Goal: Task Accomplishment & Management: Complete application form

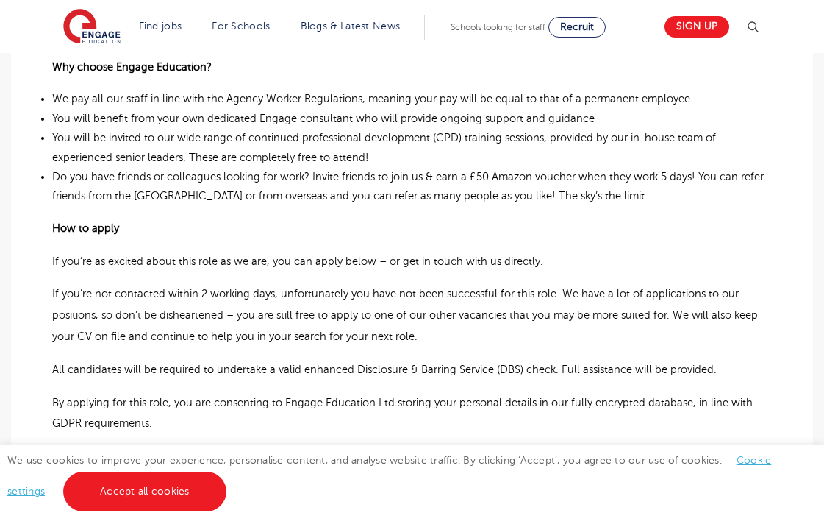
scroll to position [1285, 0]
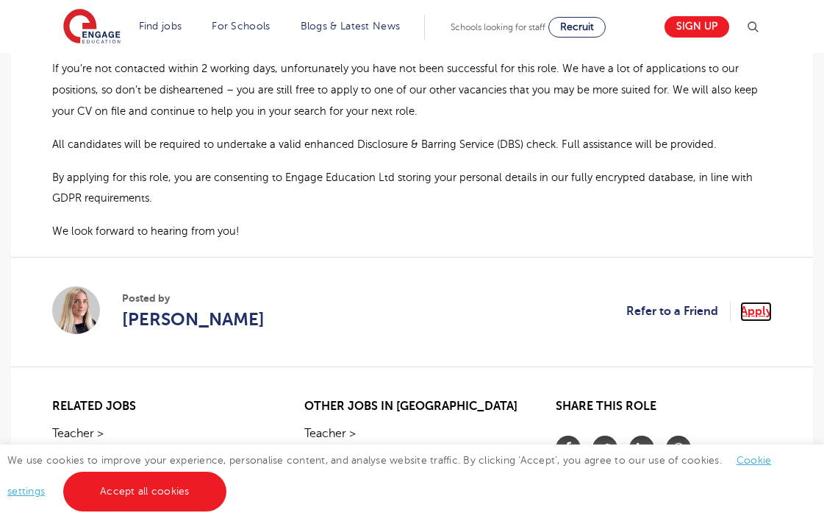
click at [752, 302] on link "Apply" at bounding box center [757, 311] width 32 height 19
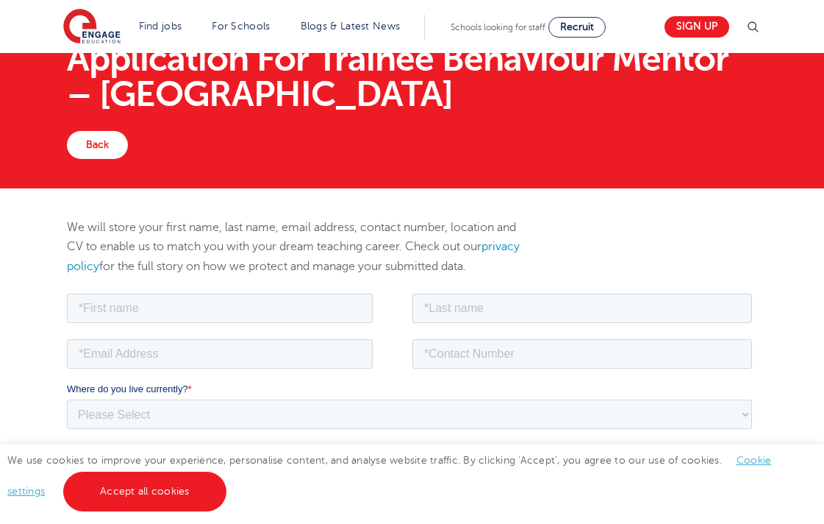
scroll to position [35, 0]
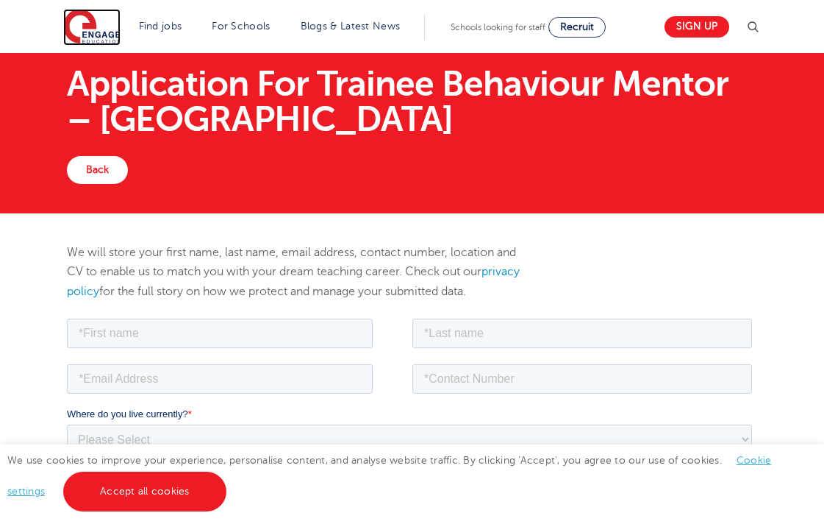
click at [90, 15] on img at bounding box center [91, 27] width 57 height 37
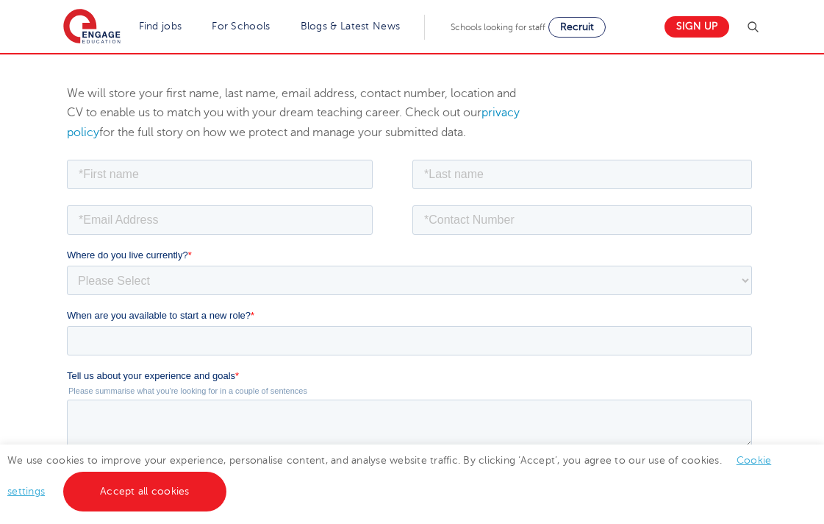
scroll to position [199, 0]
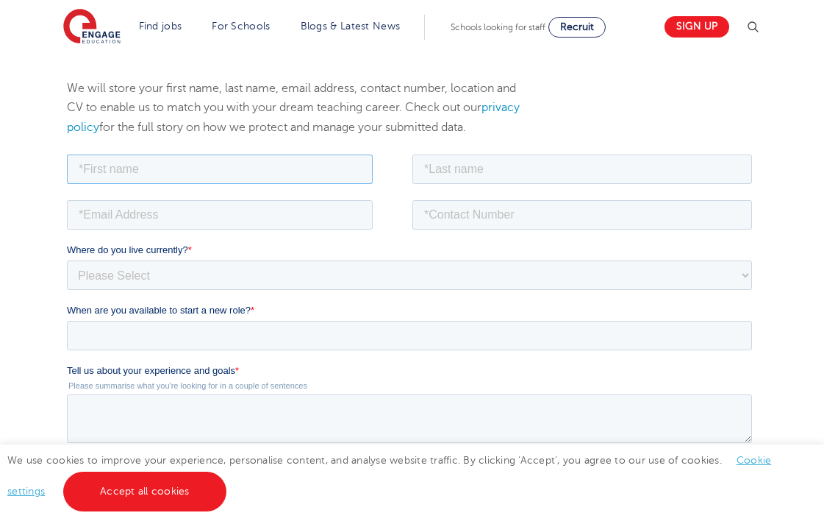
click at [131, 176] on input "text" at bounding box center [219, 168] width 306 height 29
type input "Joe"
type input "McTaggart"
type input "joemctaggart3@gmail.com"
type input "07794561153"
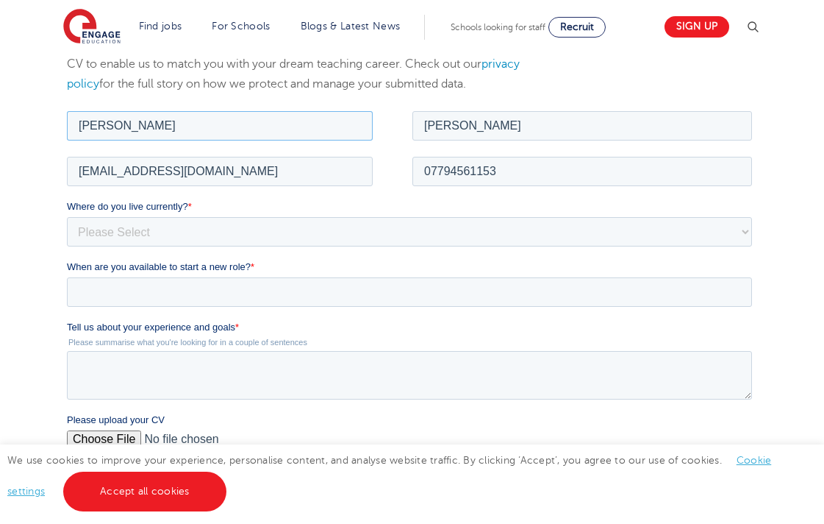
scroll to position [250, 0]
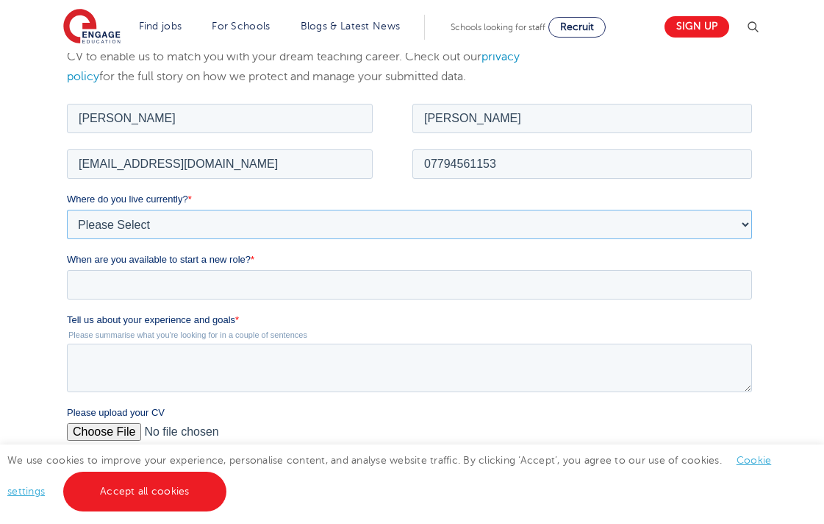
click at [217, 227] on select "Please Select UK Canada Ireland Australia New Zealand Europe USA South Africa J…" at bounding box center [408, 223] width 685 height 29
select select "UK"
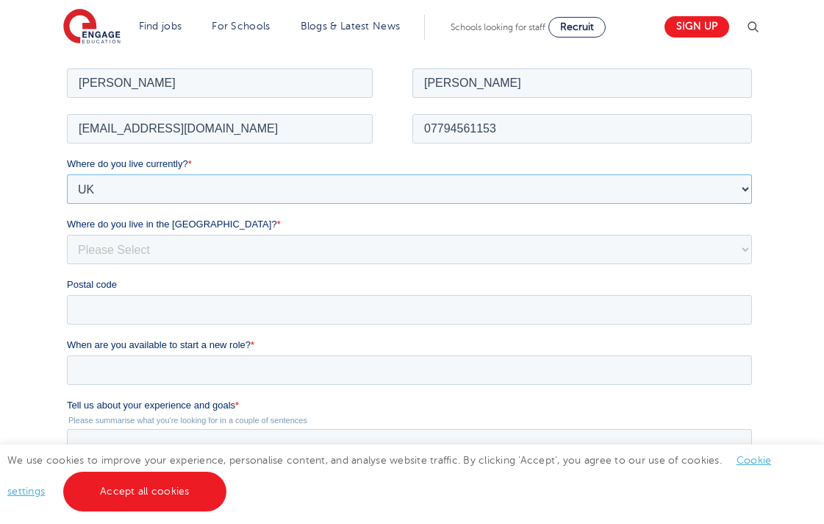
scroll to position [292, 0]
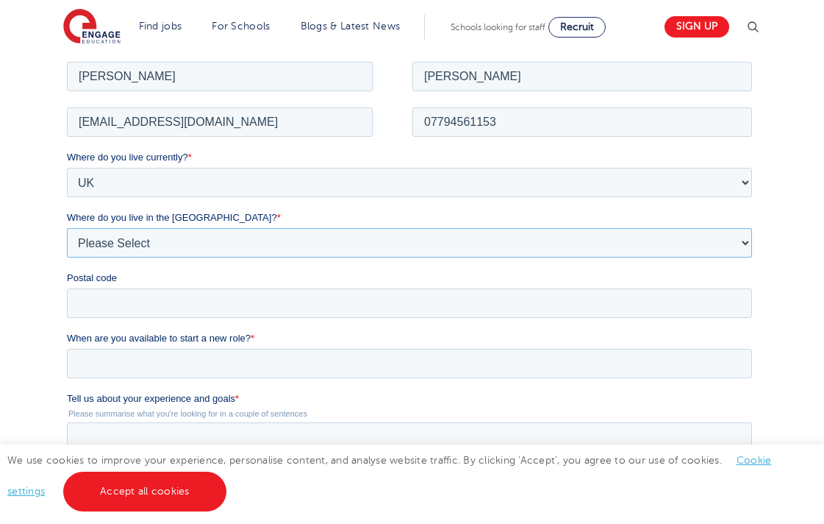
click at [150, 242] on select "Please Select Overseas Barnsley Bedfordshire Berkshire Bournemouth Bracknell Fo…" at bounding box center [408, 241] width 685 height 29
select select "Brighton and Hove"
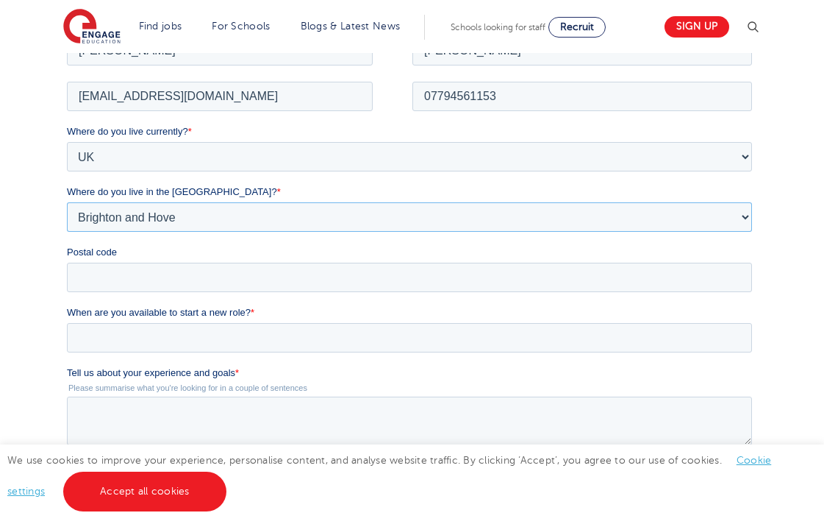
scroll to position [326, 0]
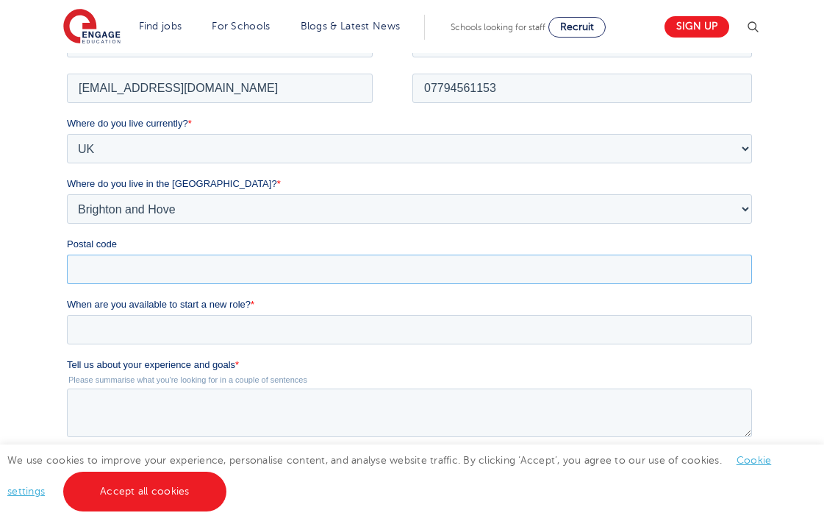
click at [190, 271] on input "Postal code" at bounding box center [408, 268] width 685 height 29
type input "BN3 3WN"
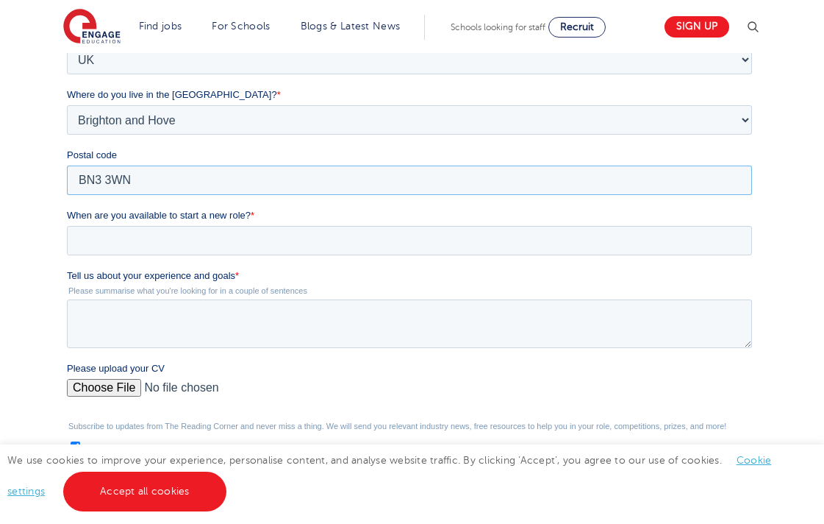
scroll to position [452, 0]
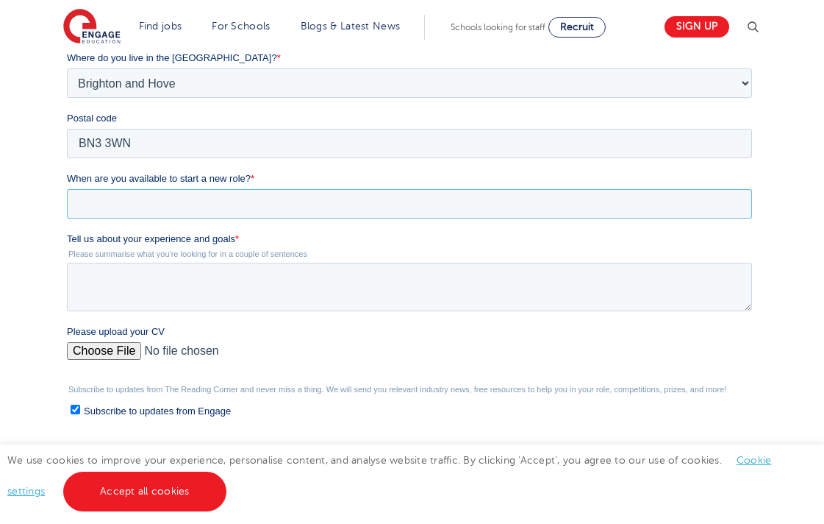
click at [190, 209] on input "When are you available to start a new role? *" at bounding box center [408, 203] width 685 height 29
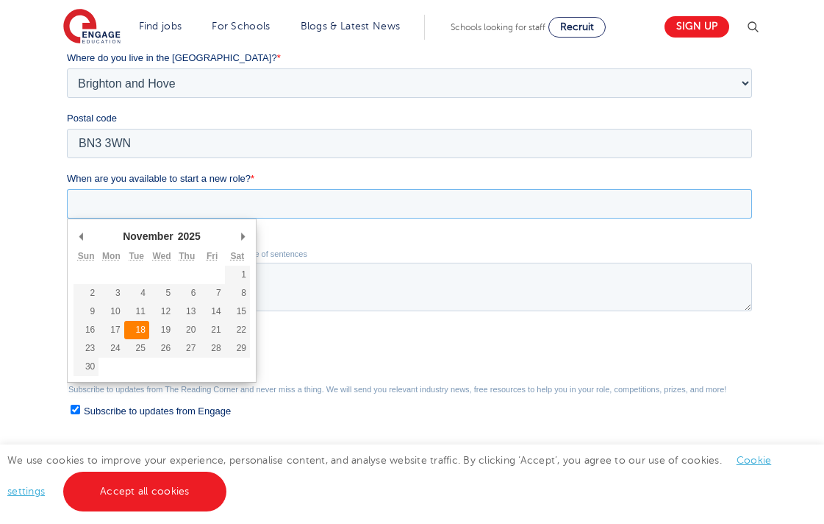
type div "2025-11-18"
type input "2025/11/18"
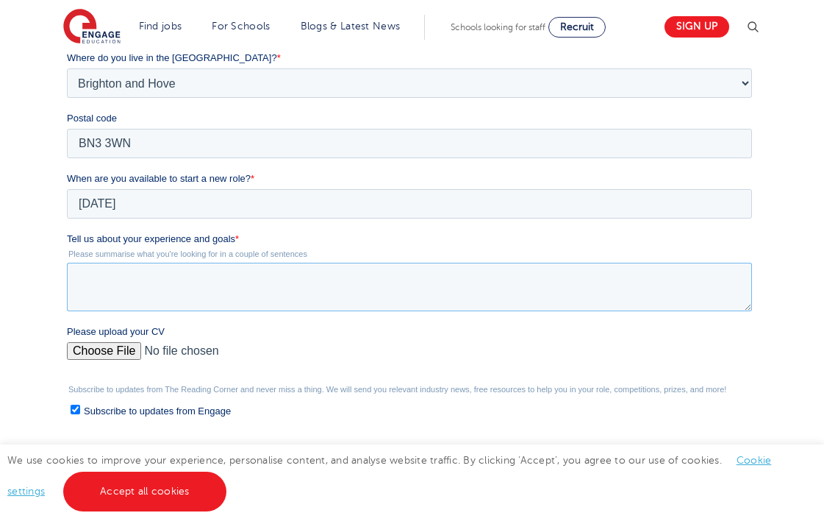
click at [221, 285] on textarea "Tell us about your experience and goals *" at bounding box center [408, 287] width 685 height 49
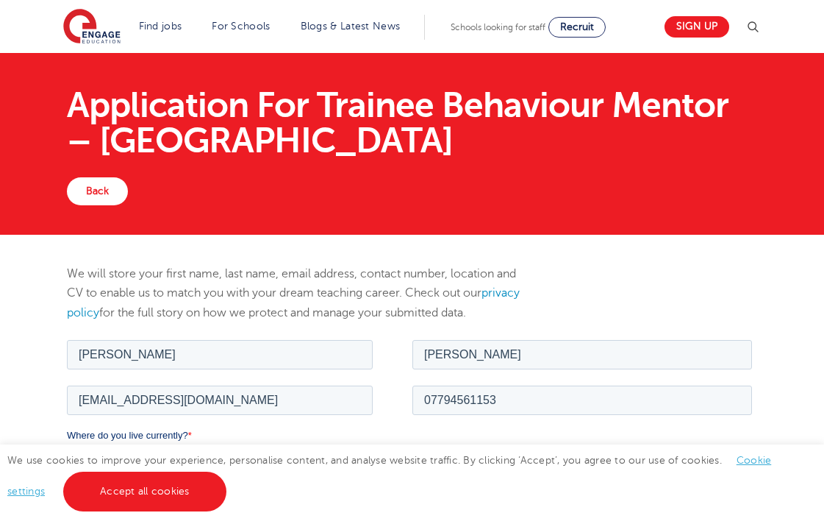
scroll to position [79, 0]
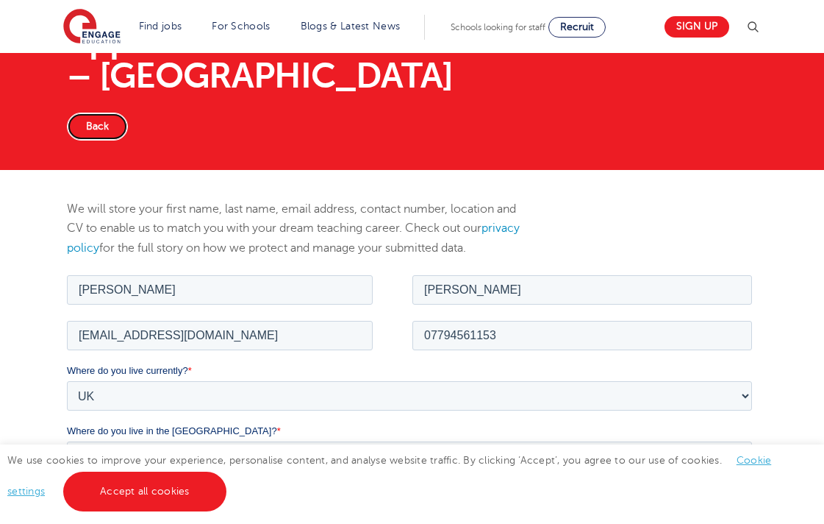
click at [117, 130] on link "Back" at bounding box center [97, 127] width 61 height 28
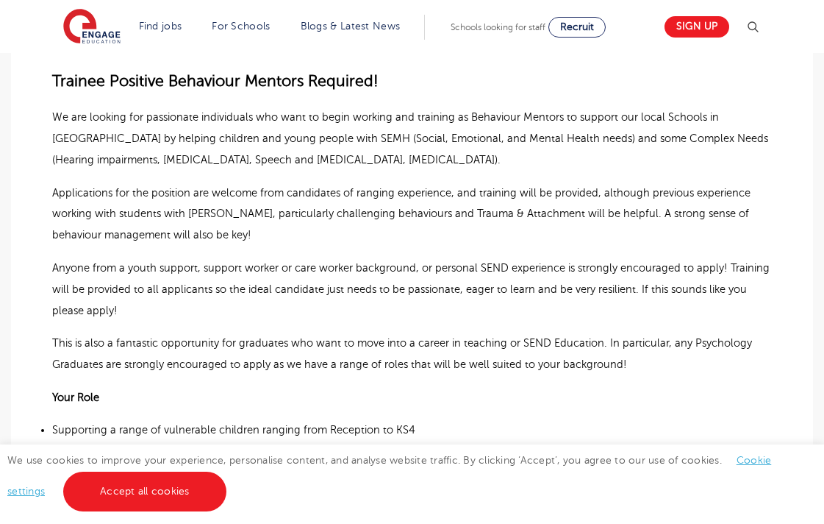
scroll to position [535, 0]
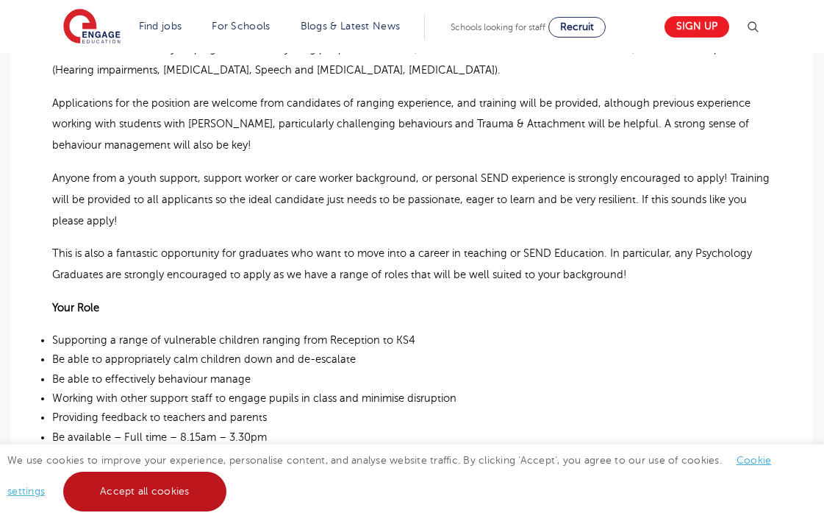
click at [179, 488] on link "Accept all cookies" at bounding box center [144, 491] width 163 height 40
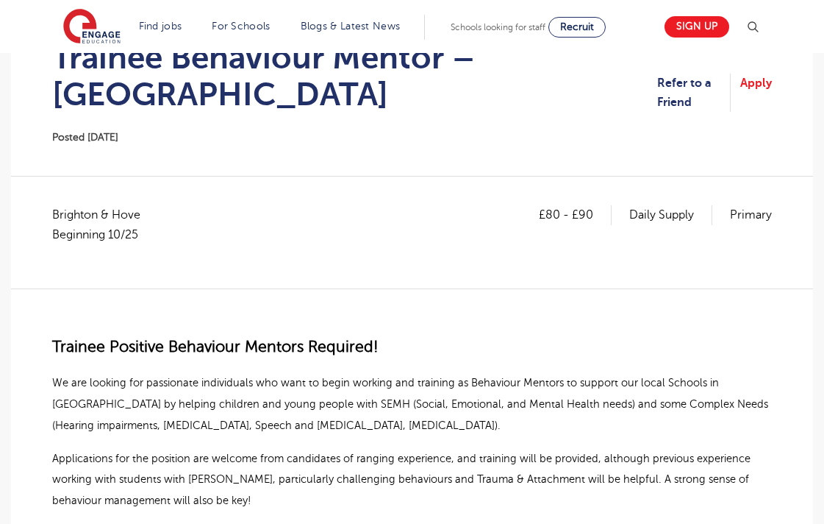
scroll to position [190, 0]
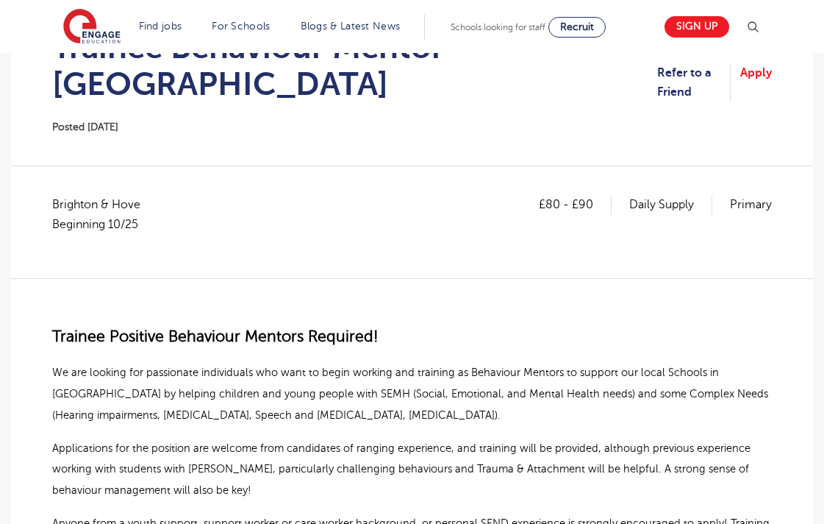
click at [747, 195] on p "Primary" at bounding box center [751, 204] width 42 height 19
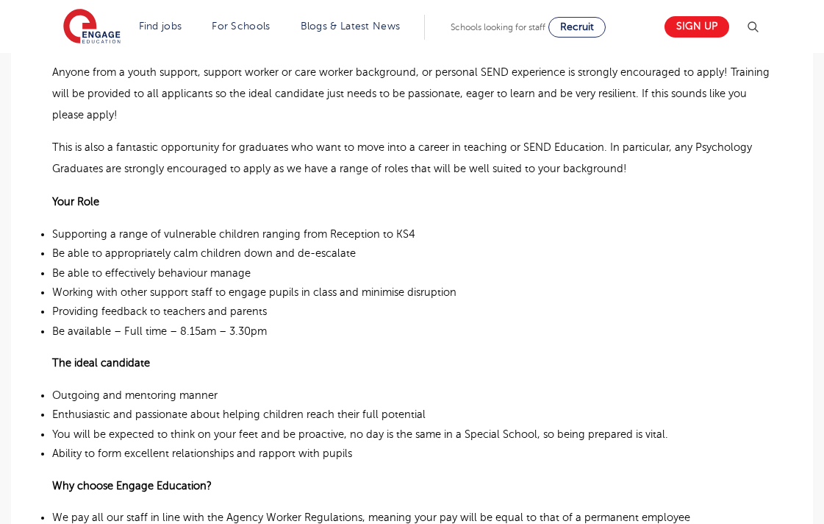
scroll to position [642, 0]
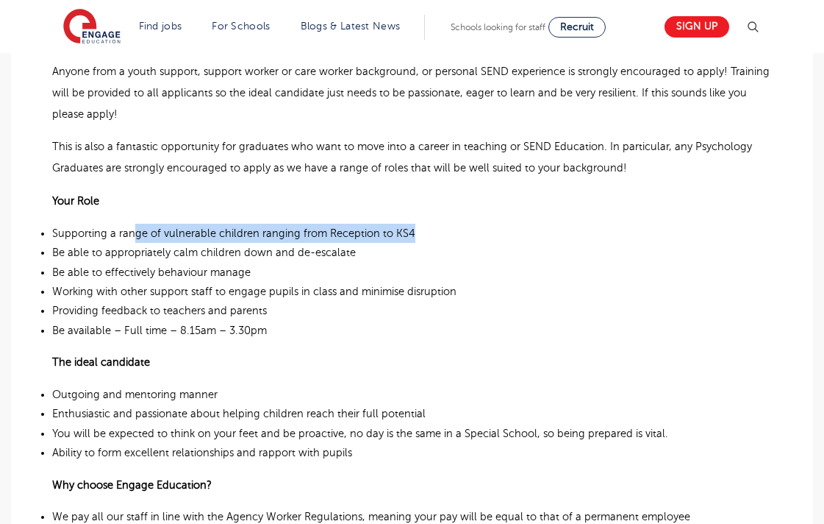
drag, startPoint x: 131, startPoint y: 197, endPoint x: 302, endPoint y: 203, distance: 171.5
click at [303, 224] on p "Supporting a range of vulnerable children ranging from Reception to KS4" at bounding box center [412, 233] width 720 height 19
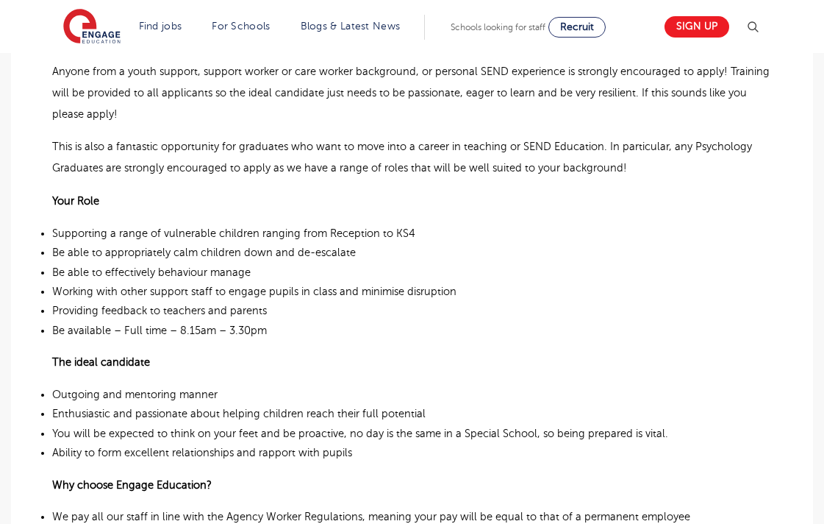
click at [335, 227] on span "Supporting a range of vulnerable children ranging from Reception to KS4" at bounding box center [233, 233] width 363 height 12
drag, startPoint x: 335, startPoint y: 198, endPoint x: 393, endPoint y: 198, distance: 58.1
click at [393, 227] on span "Supporting a range of vulnerable children ranging from Reception to KS4" at bounding box center [233, 233] width 363 height 12
click at [356, 243] on p "Be able to appropriately calm children down and de-escalate" at bounding box center [412, 252] width 720 height 19
drag, startPoint x: 324, startPoint y: 191, endPoint x: 455, endPoint y: 203, distance: 131.4
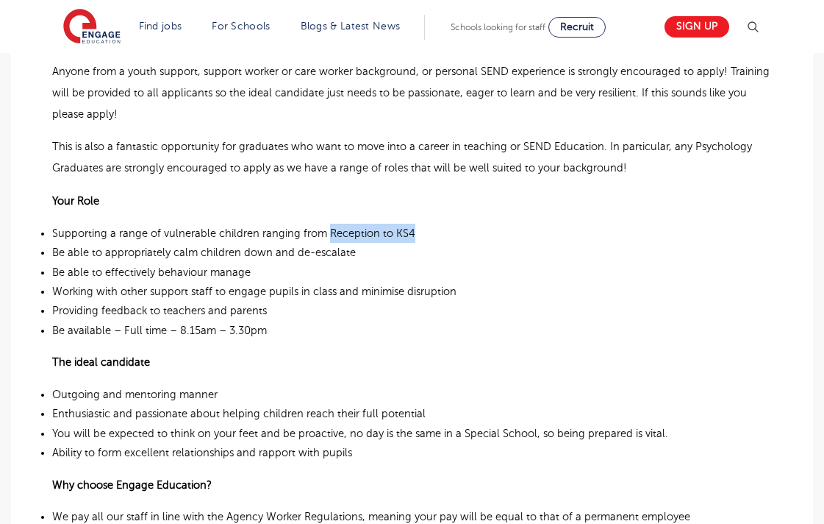
click at [455, 224] on p "Supporting a range of vulnerable children ranging from Reception to KS4" at bounding box center [412, 233] width 720 height 19
click at [367, 243] on p "Be able to appropriately calm children down and de-escalate" at bounding box center [412, 252] width 720 height 19
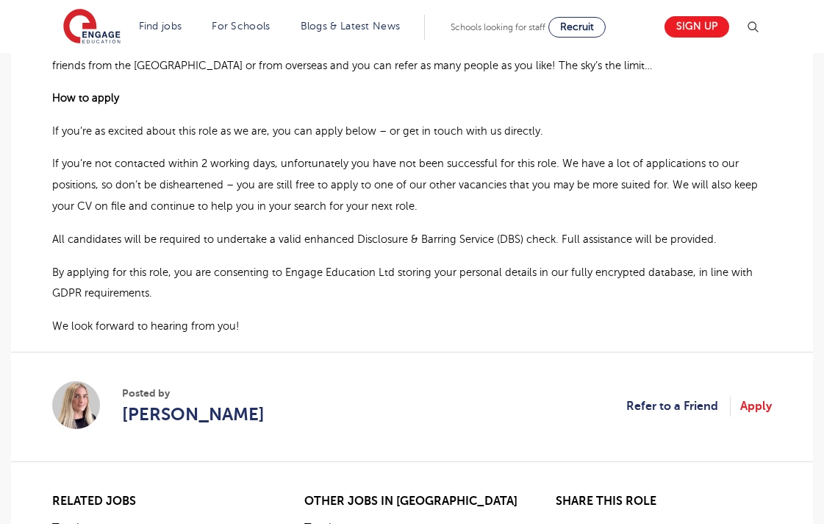
scroll to position [1205, 0]
